Goal: Navigation & Orientation: Understand site structure

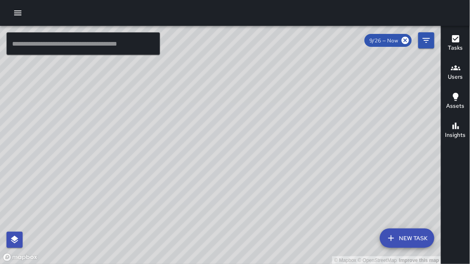
drag, startPoint x: 231, startPoint y: 175, endPoint x: 224, endPoint y: 170, distance: 8.6
click at [231, 166] on div "© Mapbox © OpenStreetMap Improve this map" at bounding box center [220, 145] width 441 height 239
drag, startPoint x: 224, startPoint y: 170, endPoint x: 226, endPoint y: 164, distance: 5.5
click at [226, 164] on div "© Mapbox © OpenStreetMap Improve this map" at bounding box center [220, 145] width 441 height 239
click at [226, 165] on div "© Mapbox © OpenStreetMap Improve this map" at bounding box center [220, 145] width 441 height 239
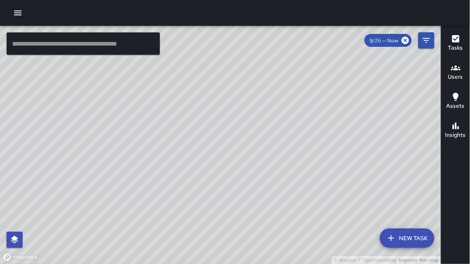
drag, startPoint x: 226, startPoint y: 165, endPoint x: 247, endPoint y: 195, distance: 36.5
click at [226, 167] on div "© Mapbox © OpenStreetMap Improve this map" at bounding box center [220, 145] width 441 height 239
drag, startPoint x: 251, startPoint y: 197, endPoint x: 234, endPoint y: 166, distance: 35.2
click at [234, 166] on div "© Mapbox © OpenStreetMap Improve this map" at bounding box center [220, 145] width 441 height 239
drag, startPoint x: 140, startPoint y: 118, endPoint x: 190, endPoint y: 170, distance: 71.7
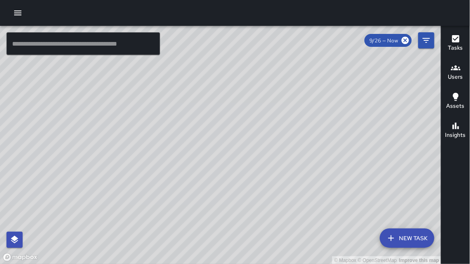
click at [190, 169] on div "© Mapbox © OpenStreetMap Improve this map" at bounding box center [220, 145] width 441 height 239
